Goal: Navigation & Orientation: Find specific page/section

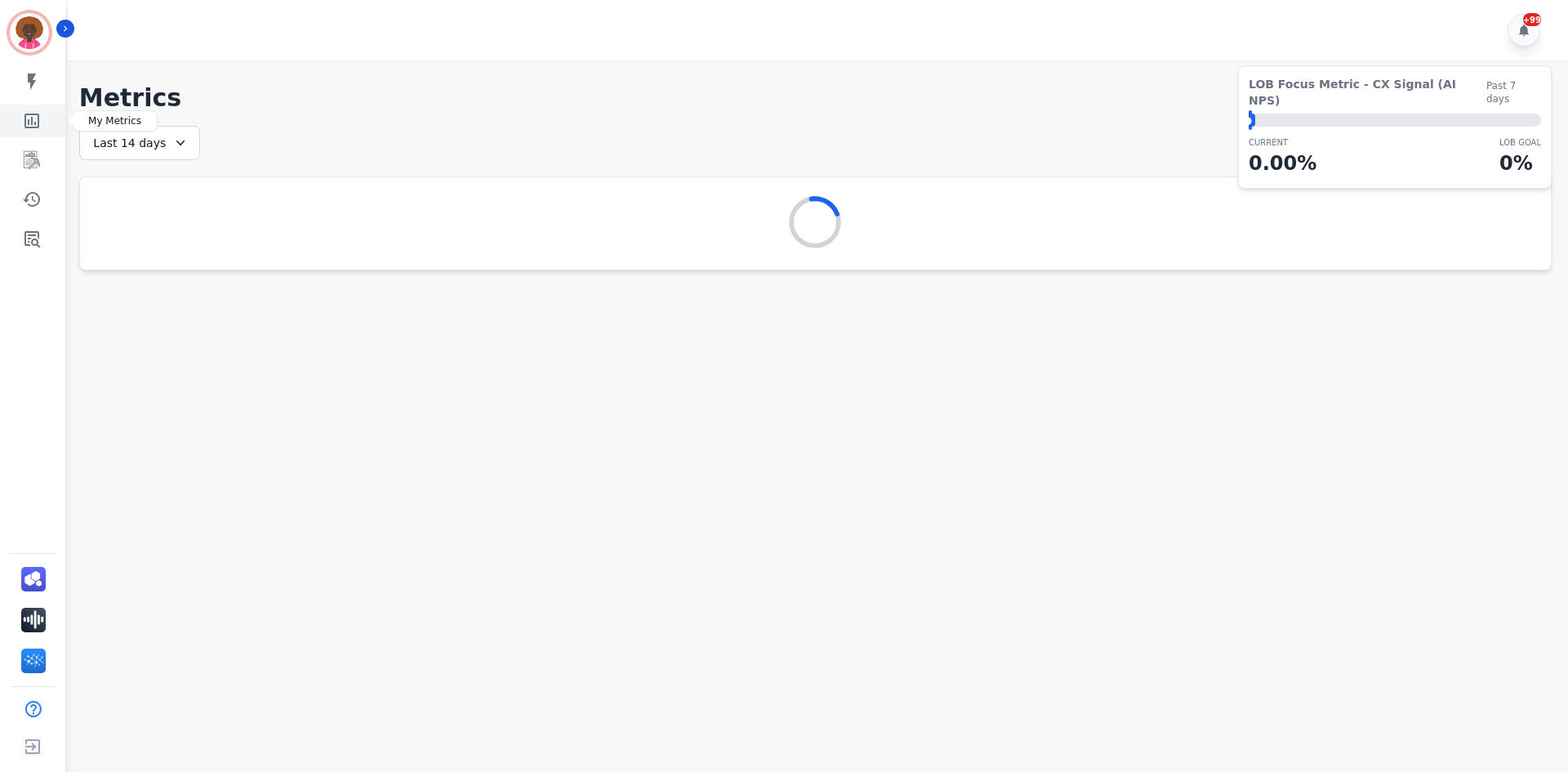
click at [32, 116] on icon "Sidebar" at bounding box center [32, 121] width 20 height 20
click at [39, 247] on icon "Sidebar" at bounding box center [32, 239] width 16 height 17
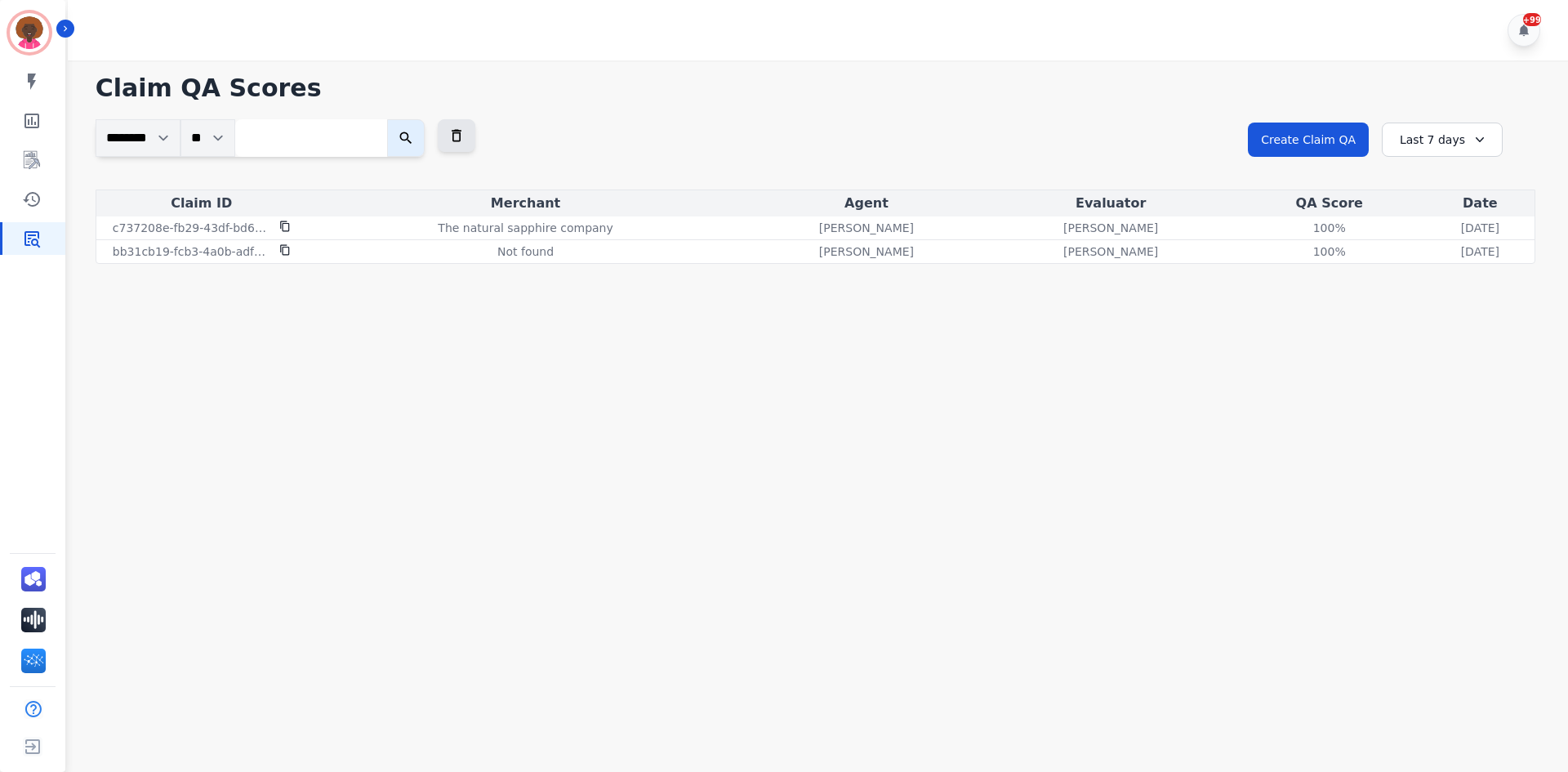
drag, startPoint x: 1428, startPoint y: 130, endPoint x: 1434, endPoint y: 247, distance: 117.2
click at [1428, 132] on div "Last 7 days" at bounding box center [1442, 139] width 121 height 34
click at [1439, 254] on li "Last 14 days" at bounding box center [1453, 259] width 81 height 17
click at [1462, 139] on div "Last 14 days" at bounding box center [1442, 139] width 121 height 34
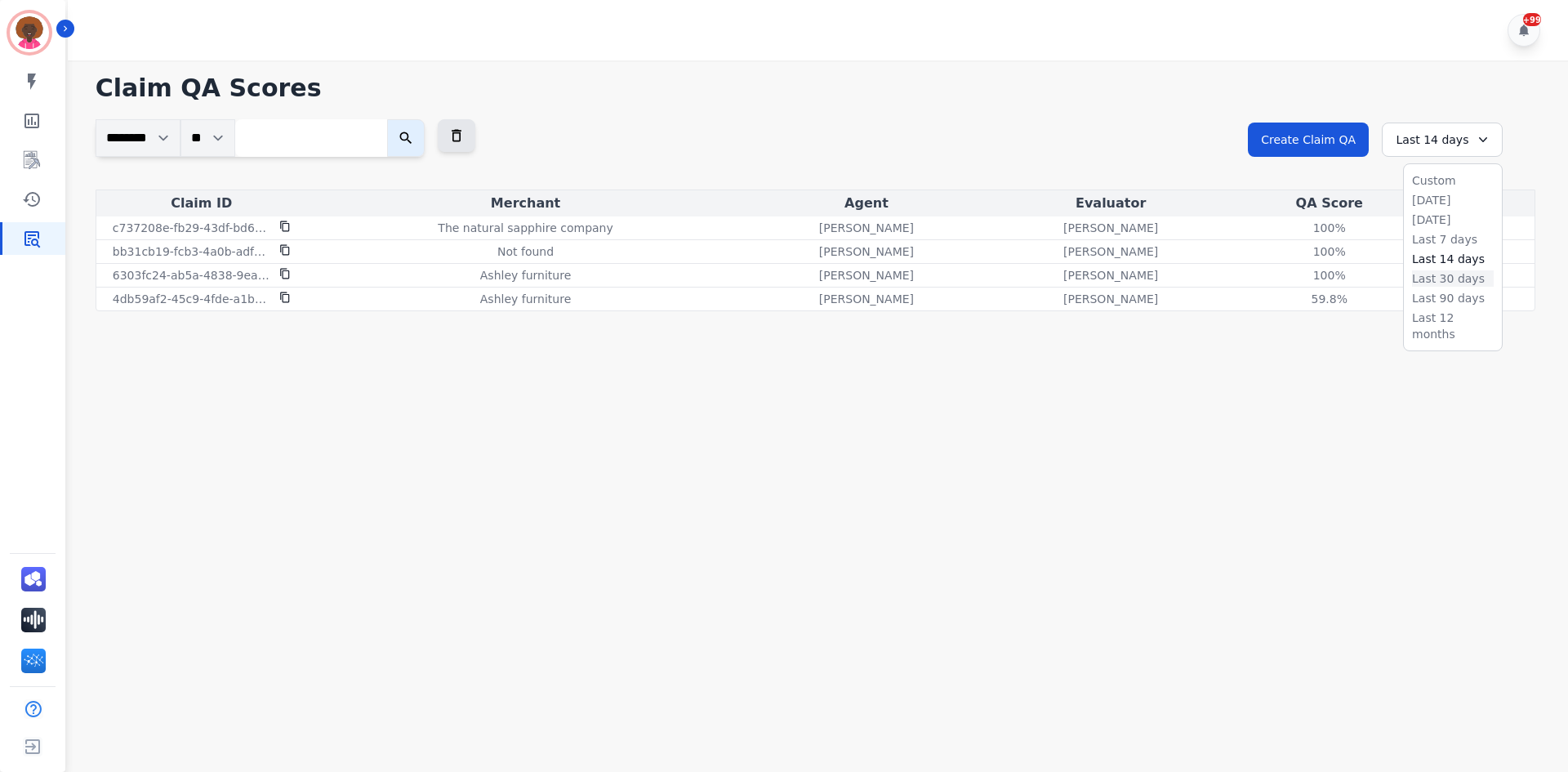
click at [1430, 272] on li "Last 30 days" at bounding box center [1453, 279] width 81 height 17
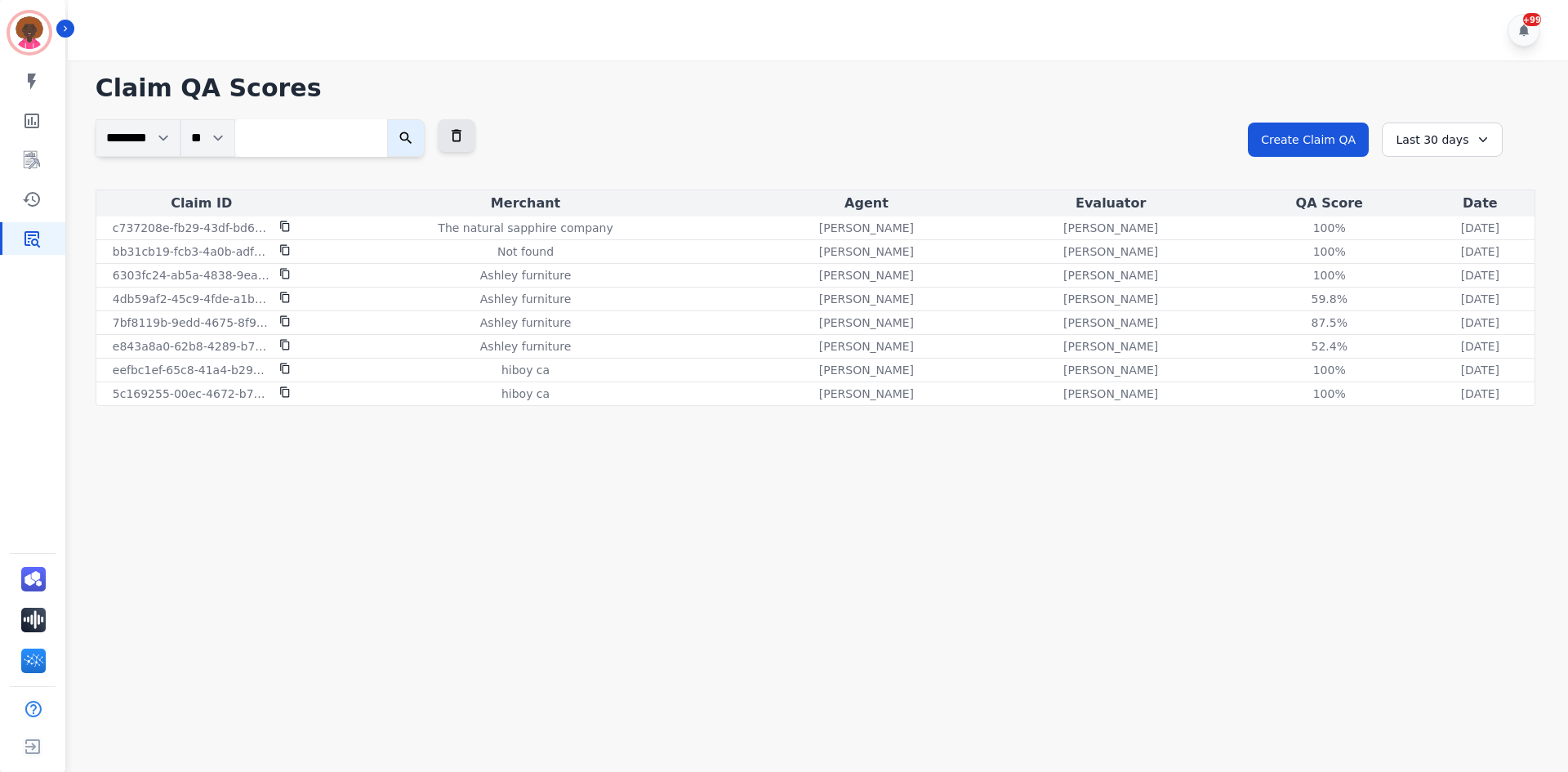
click at [711, 58] on div "+99" at bounding box center [820, 30] width 1505 height 61
